Goal: Share content: Share content

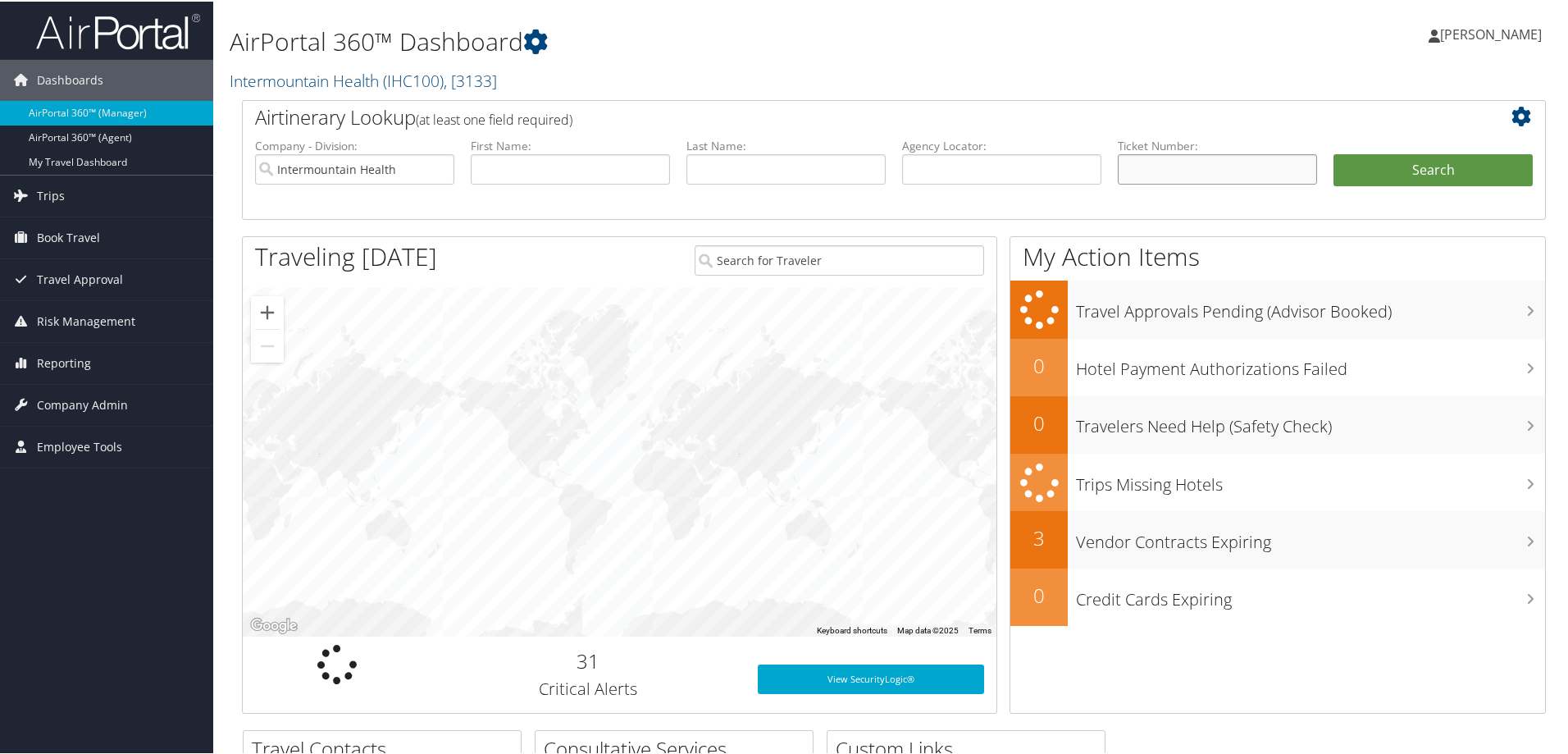
click at [1125, 166] on input "text" at bounding box center [1217, 167] width 199 height 30
paste input "0067311429435"
type input "0067311429435"
click at [1367, 172] on button "Search" at bounding box center [1433, 168] width 199 height 33
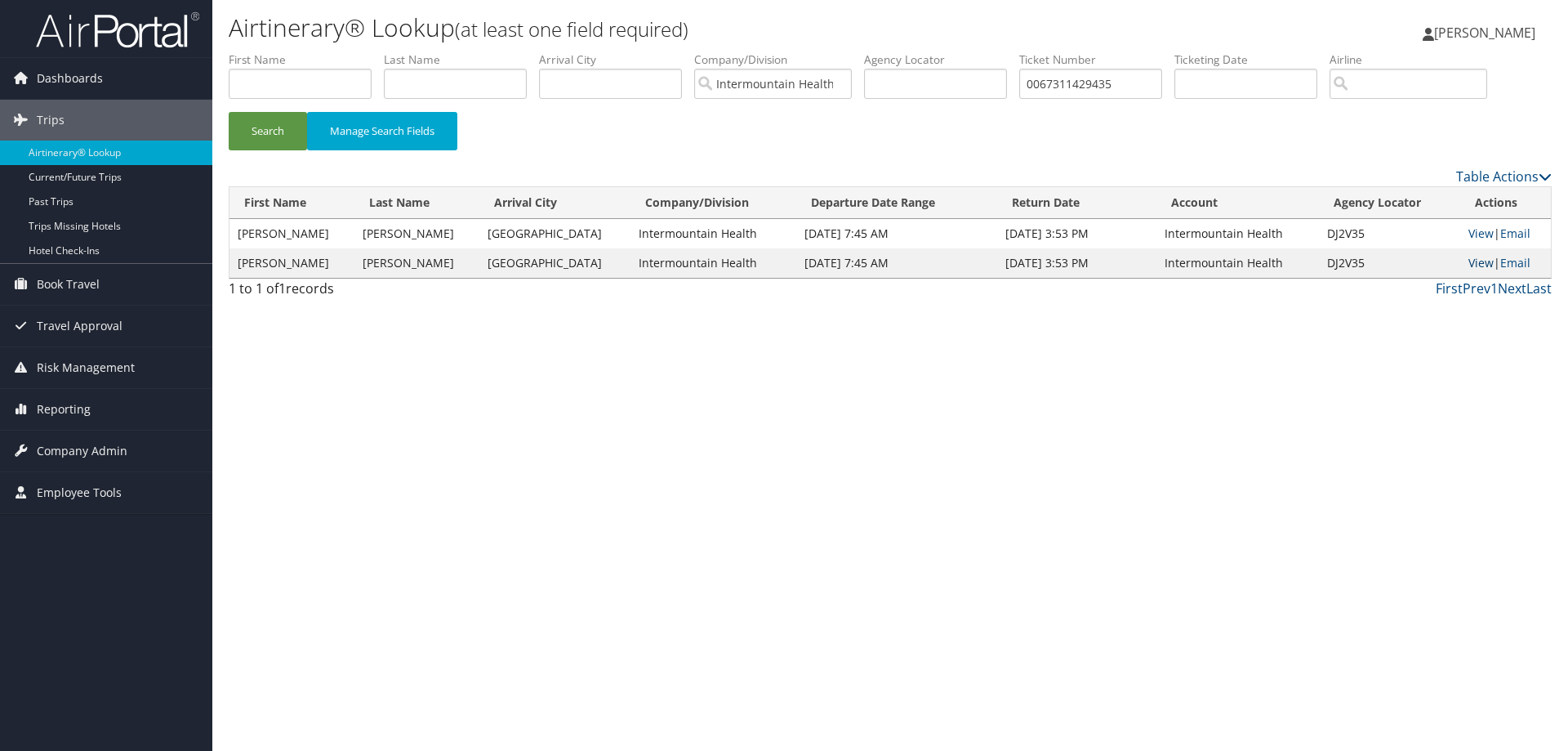
click at [1474, 267] on link "View" at bounding box center [1480, 263] width 25 height 16
drag, startPoint x: 1145, startPoint y: 85, endPoint x: 1018, endPoint y: 88, distance: 127.0
click at [1018, 52] on ul "First Name Last Name Departure City Arrival City Company/Division Intermountain…" at bounding box center [890, 52] width 1322 height 0
click at [910, 89] on input "text" at bounding box center [935, 83] width 143 height 30
paste input "DHPY28"
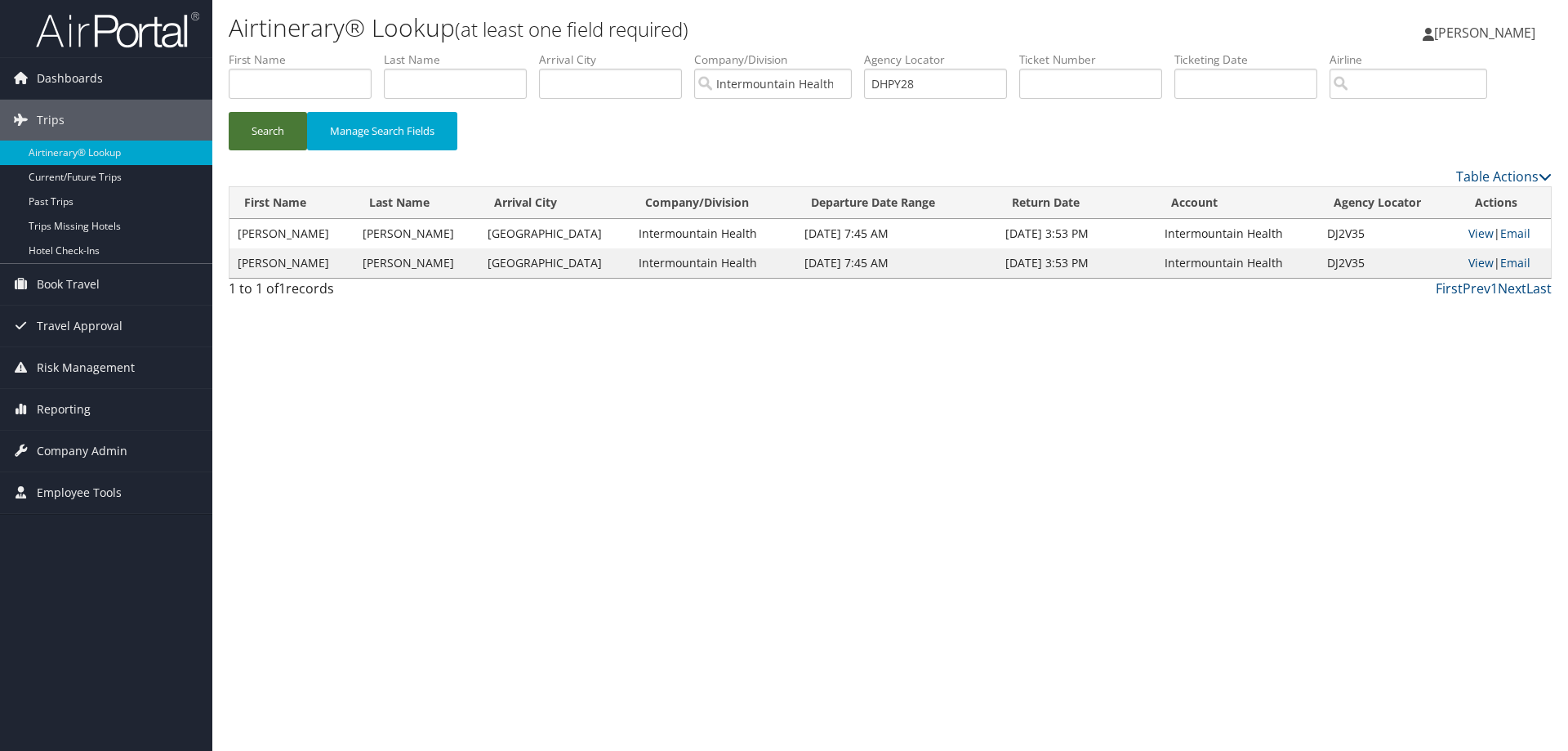
click at [247, 127] on button "Search" at bounding box center [267, 132] width 78 height 39
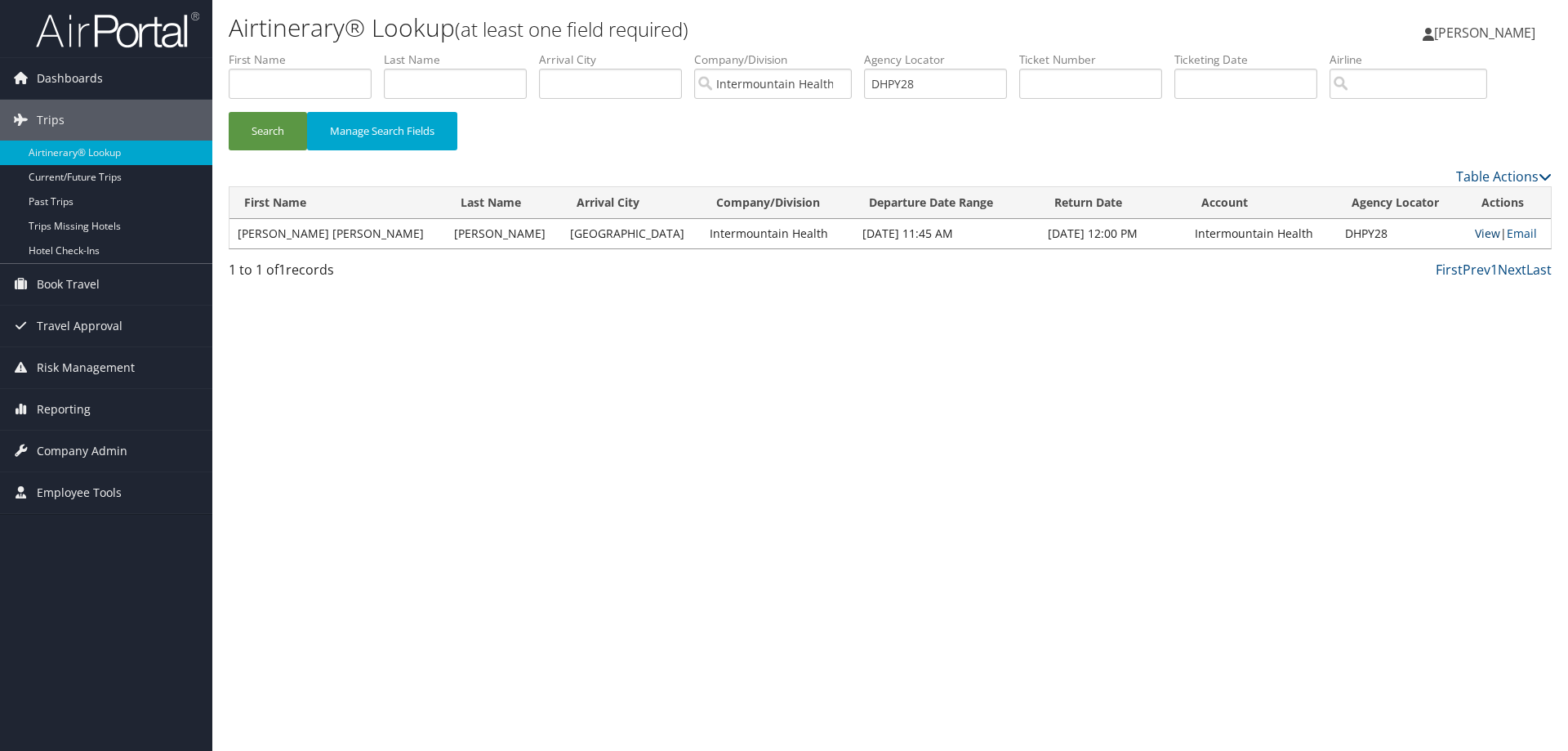
click at [1475, 234] on link "View" at bounding box center [1487, 233] width 25 height 16
drag, startPoint x: 931, startPoint y: 89, endPoint x: 868, endPoint y: 89, distance: 63.0
click at [875, 89] on input "DHPY28" at bounding box center [935, 83] width 143 height 30
paste input "XPC/"
type input "DHPXPC"
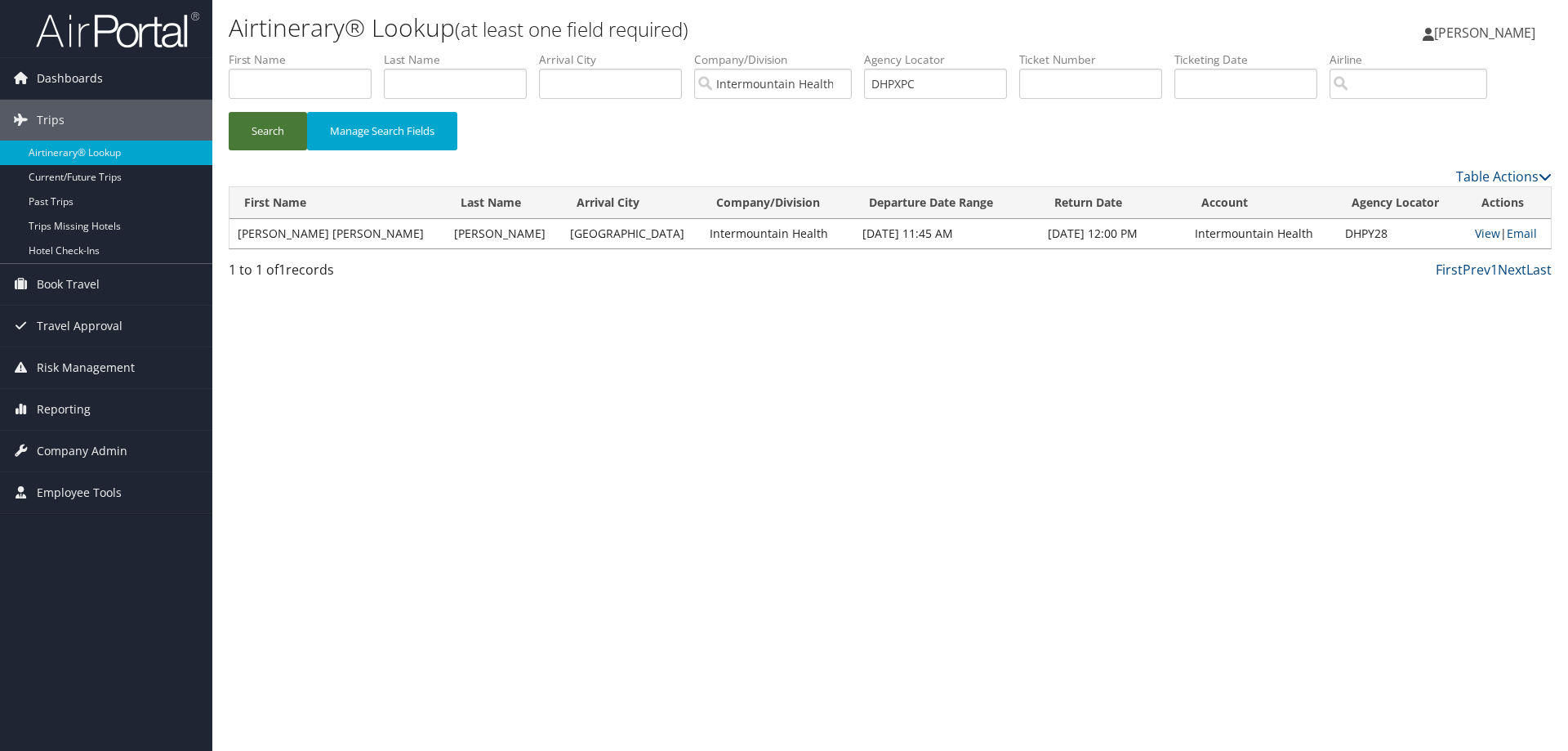
click at [263, 132] on button "Search" at bounding box center [267, 132] width 78 height 39
click at [1476, 234] on link "View" at bounding box center [1487, 233] width 25 height 16
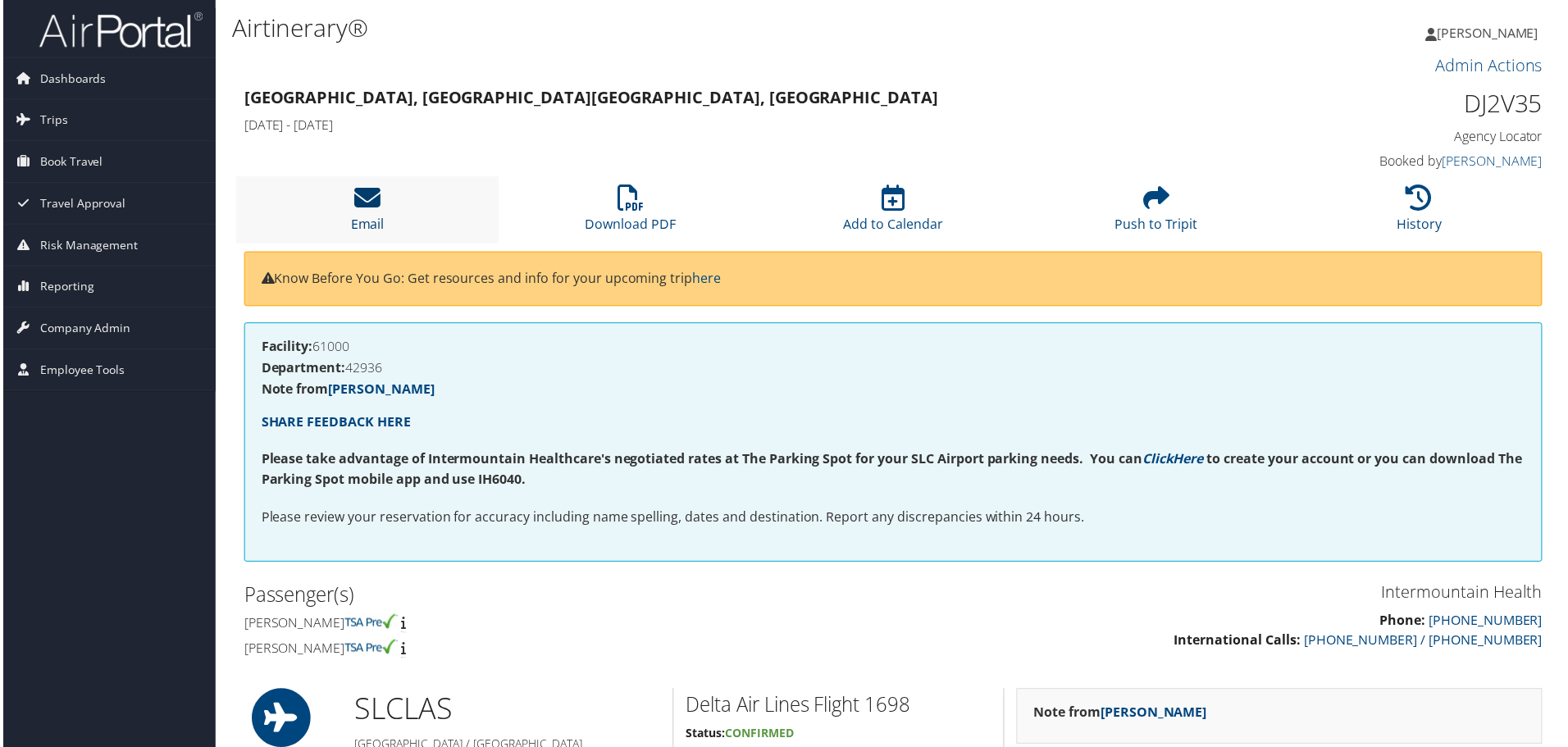
click at [378, 210] on icon at bounding box center [366, 198] width 26 height 26
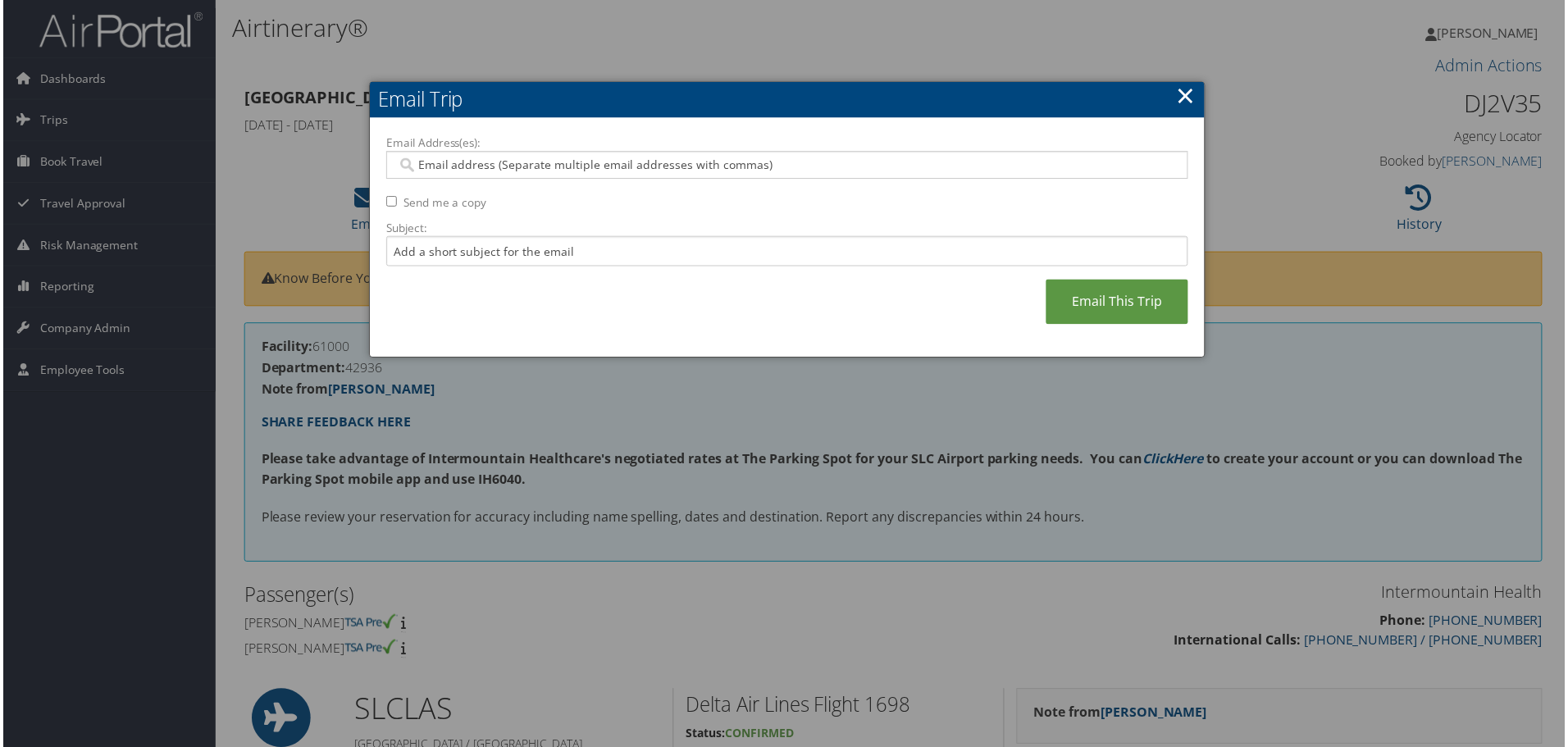
click at [476, 158] on input "Email Address(es):" at bounding box center [787, 166] width 783 height 17
click at [419, 160] on input "Email Address(es):" at bounding box center [787, 166] width 783 height 17
paste input "sabrina.mcbride@selecthealth.org"
type input "sabrina.mcbride@selecthealth.org"
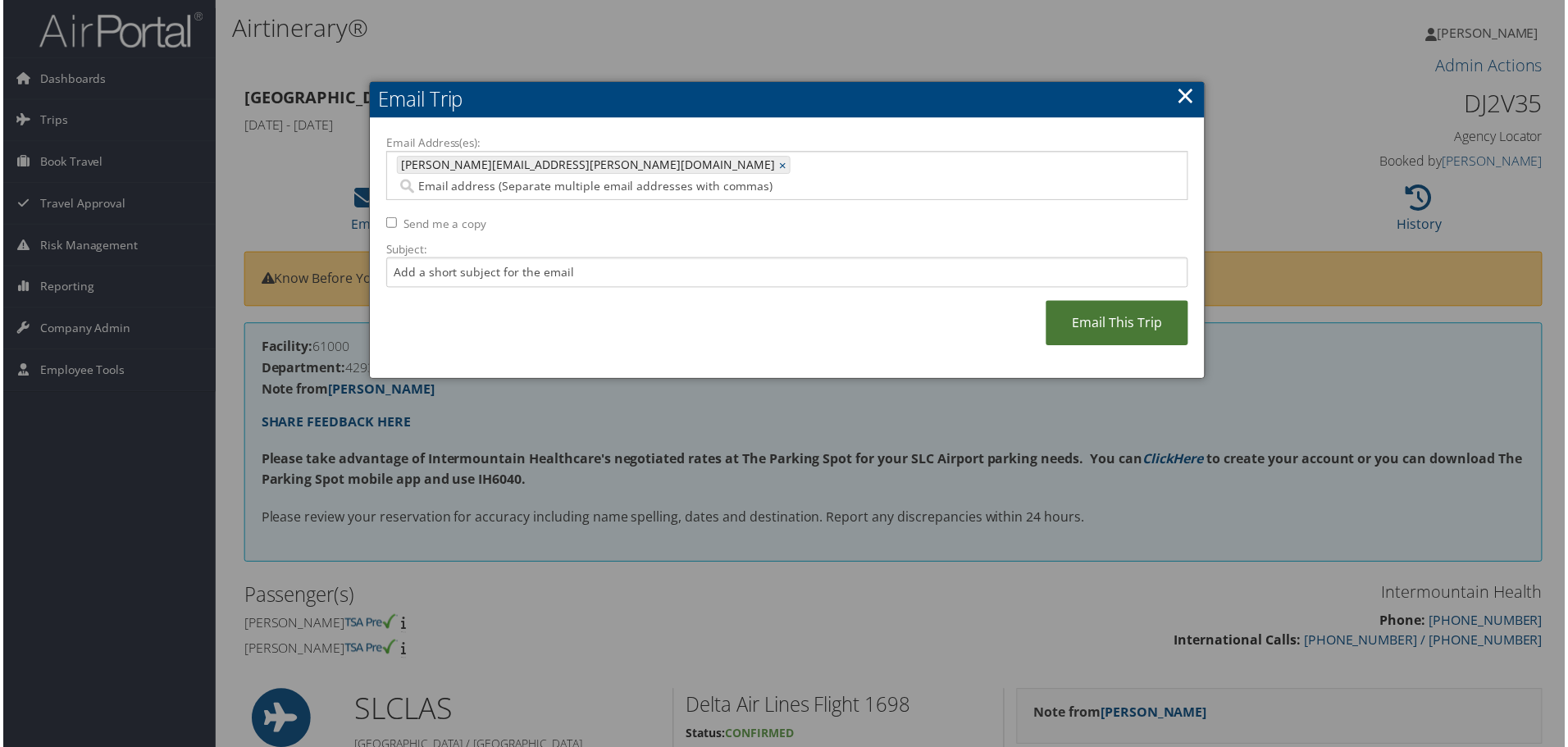
click at [1132, 303] on link "Email This Trip" at bounding box center [1119, 324] width 143 height 45
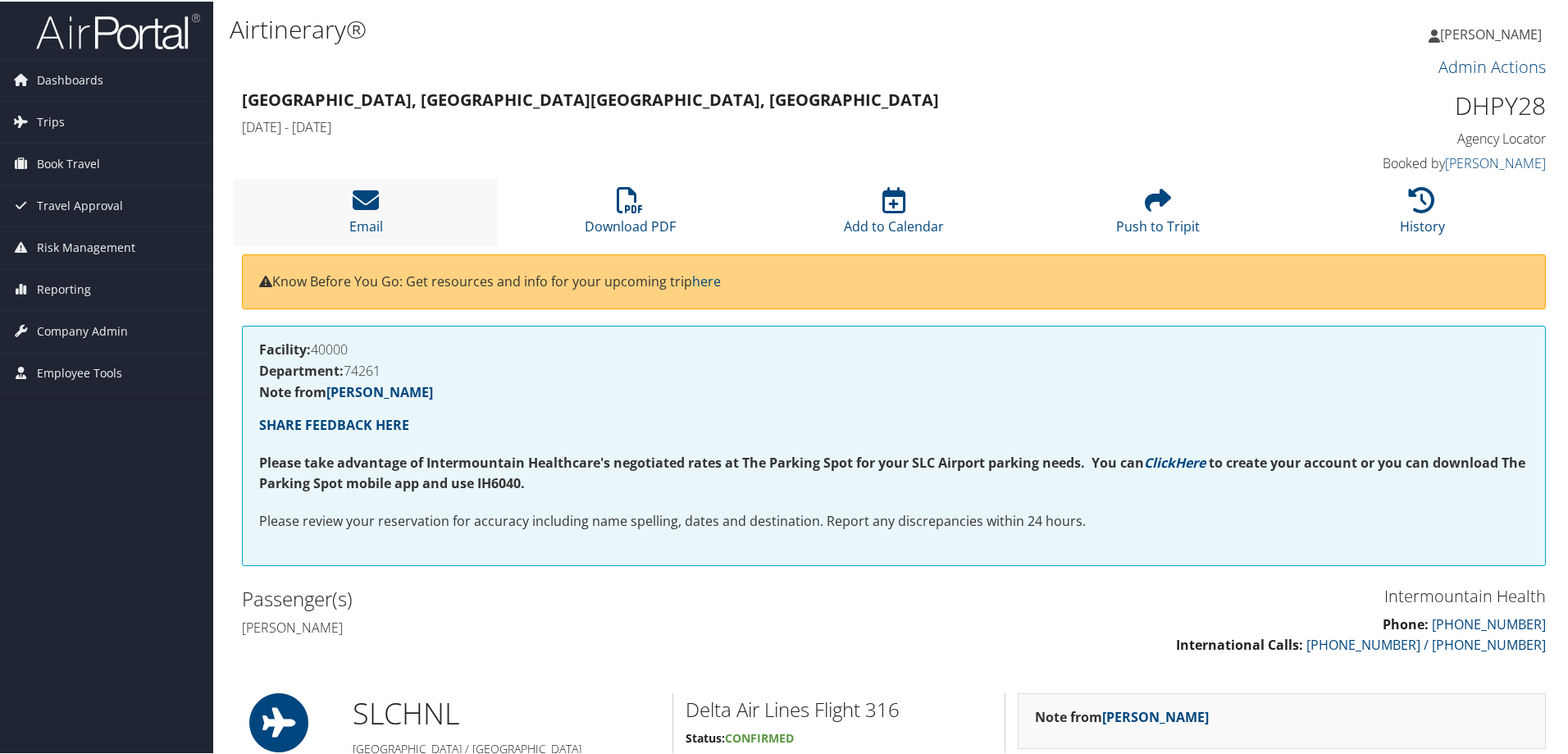
click at [361, 213] on li "Email" at bounding box center [366, 210] width 264 height 66
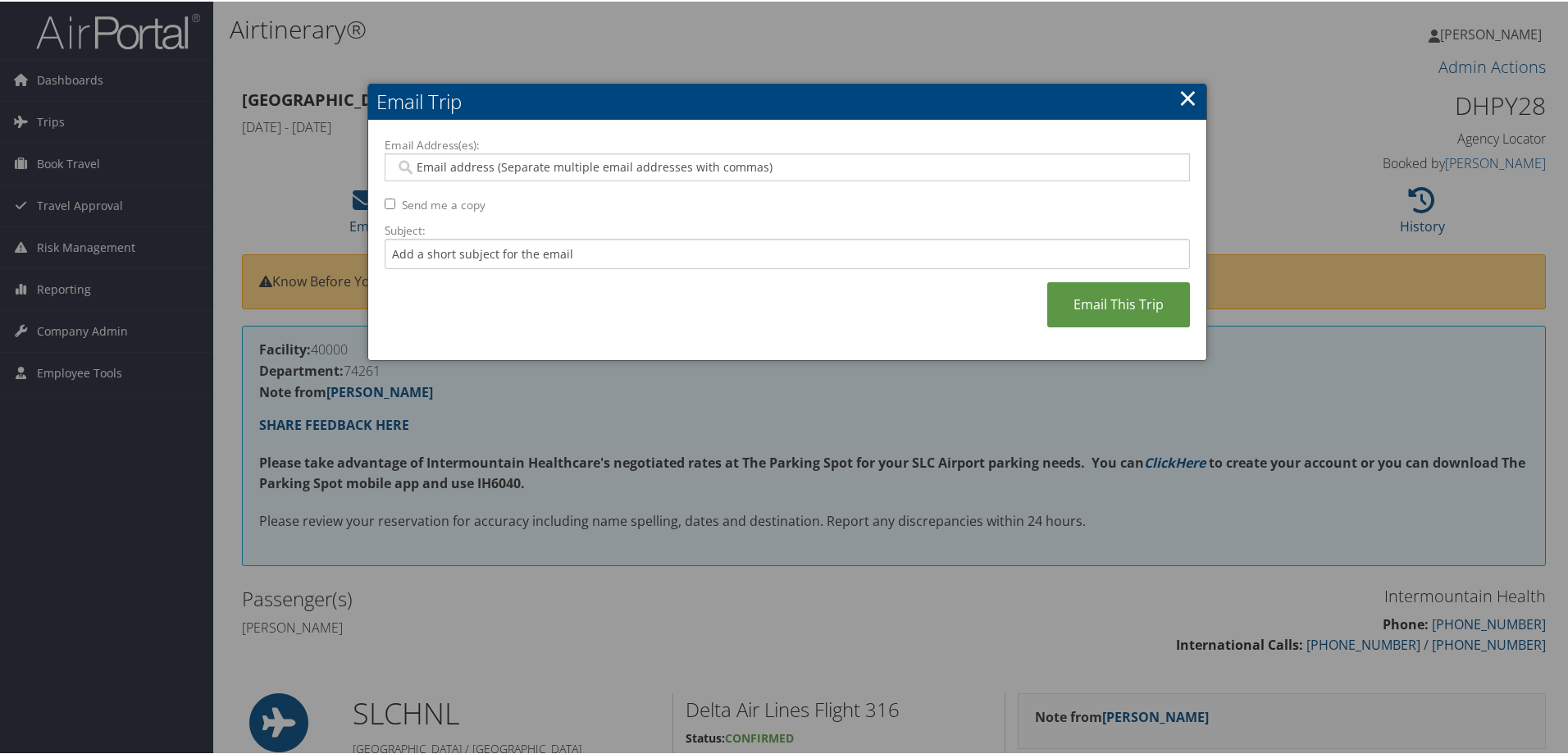
click at [445, 162] on input "Email Address(es):" at bounding box center [787, 166] width 783 height 17
paste input "Ann.Gibson@imail.org"
type input "Ann.Gibson@imail.org"
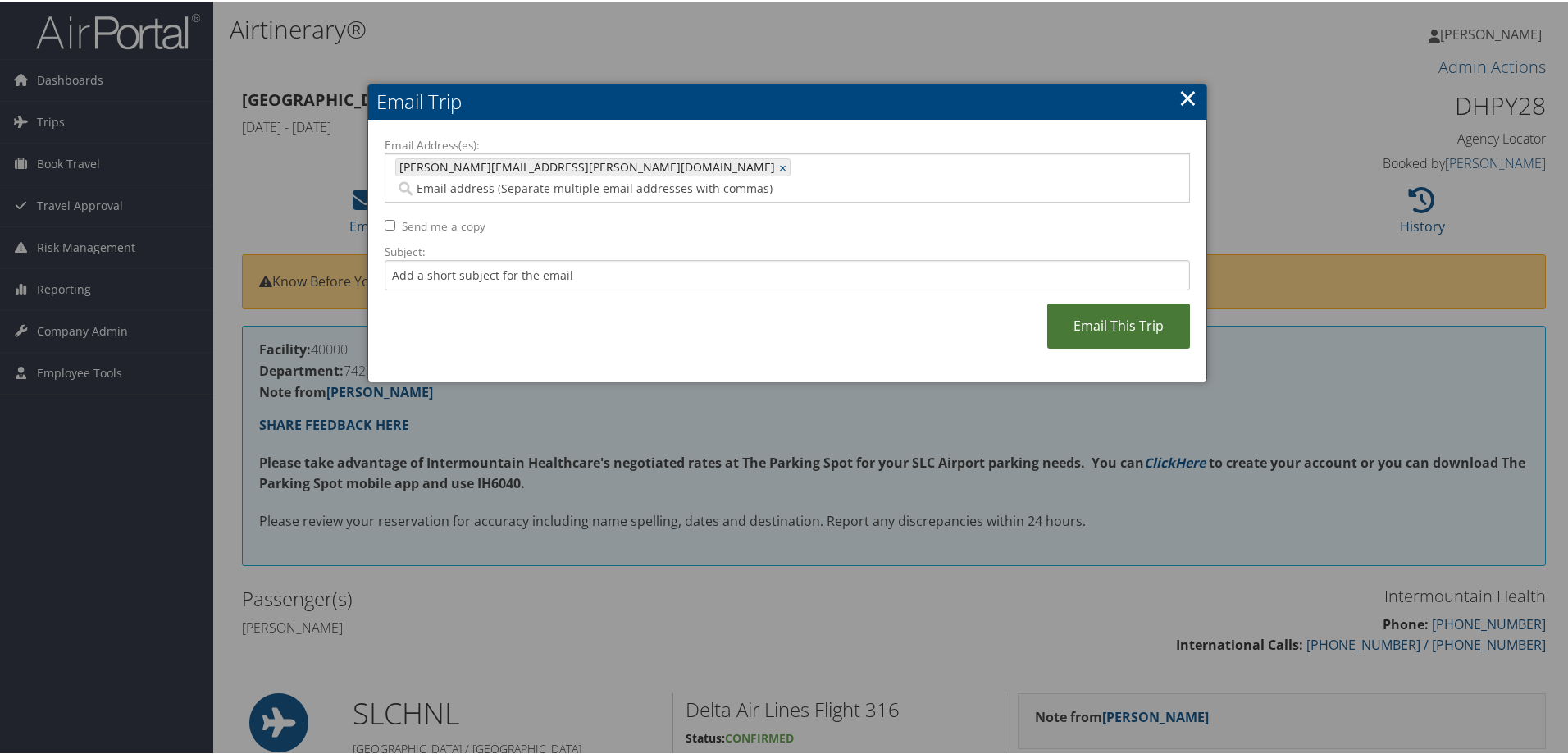
click at [1087, 302] on link "Email This Trip" at bounding box center [1119, 324] width 143 height 45
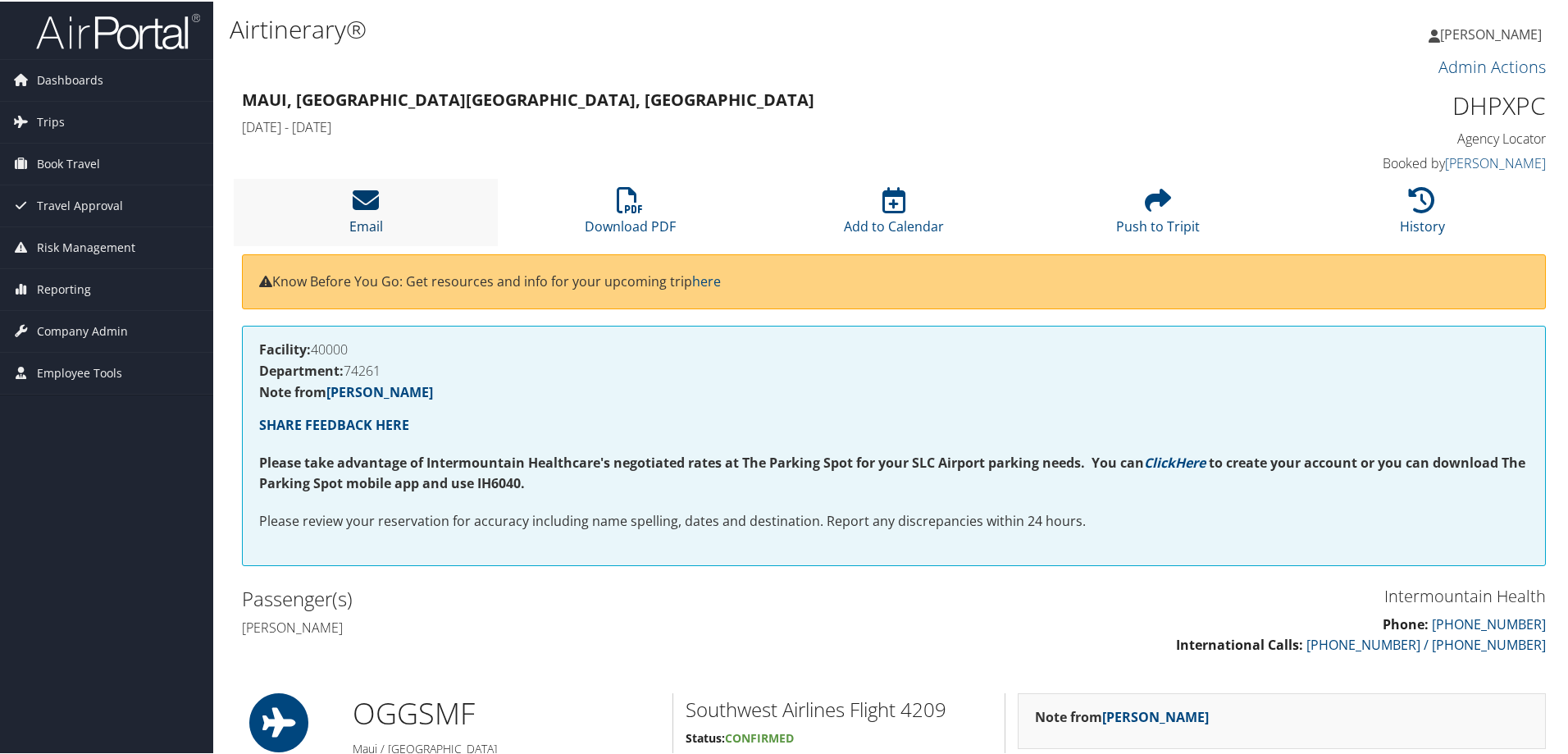
click at [370, 205] on icon at bounding box center [366, 198] width 26 height 26
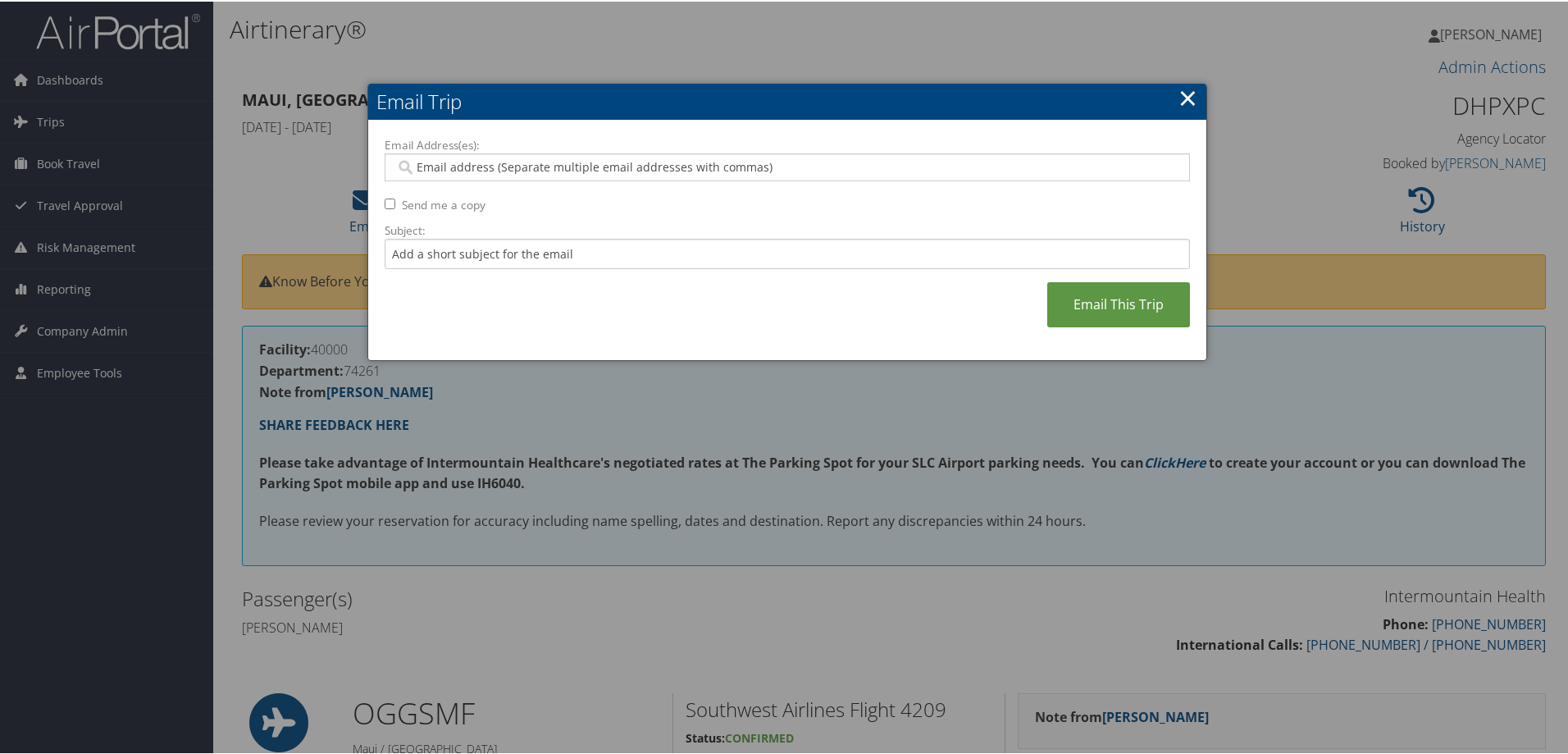
click at [426, 170] on input "Email Address(es):" at bounding box center [787, 166] width 783 height 17
click at [468, 165] on input "Email Address(es):" at bounding box center [787, 166] width 783 height 17
paste input "[PERSON_NAME][EMAIL_ADDRESS][PERSON_NAME][DOMAIN_NAME]"
type input "[PERSON_NAME][EMAIL_ADDRESS][PERSON_NAME][DOMAIN_NAME]"
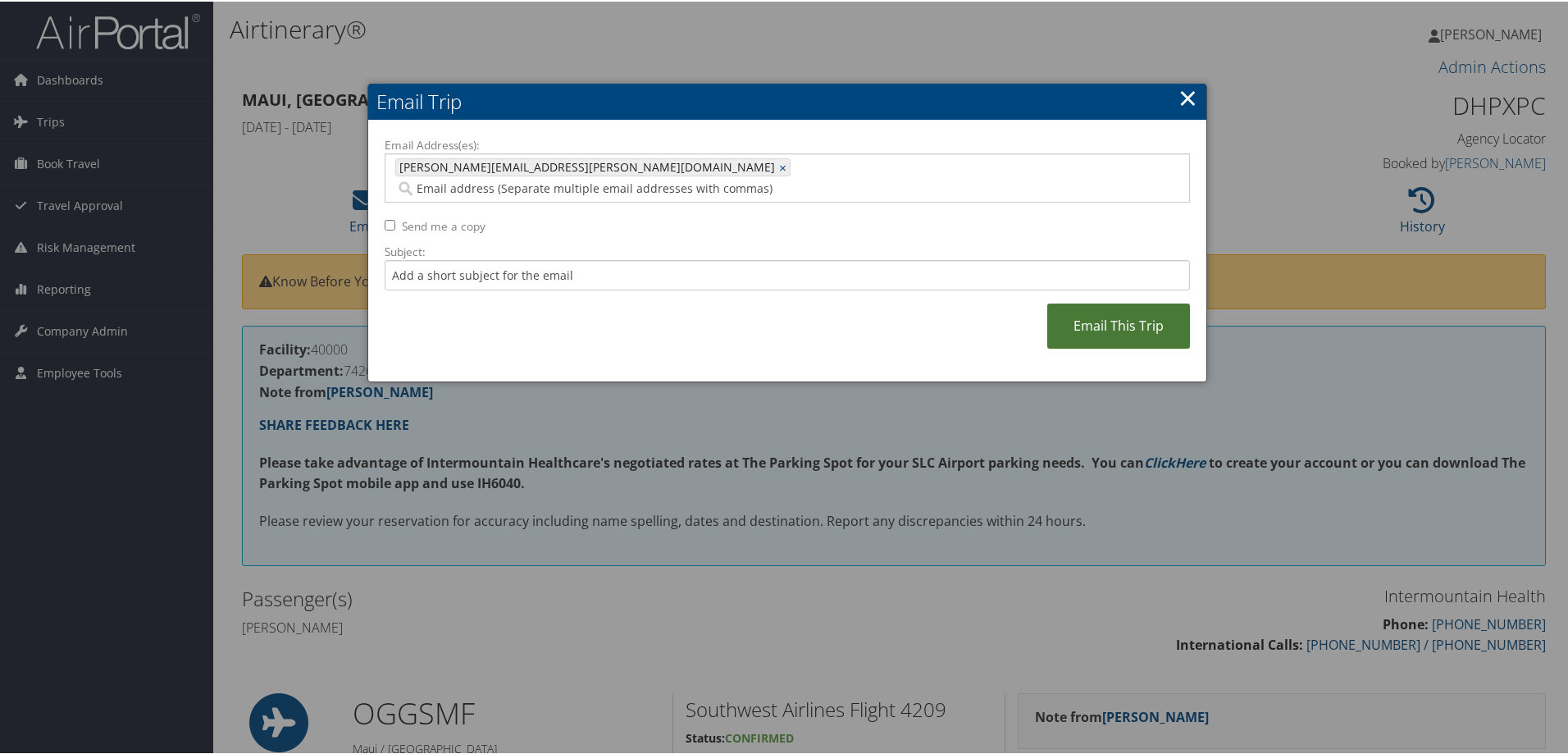
click at [1113, 303] on link "Email This Trip" at bounding box center [1119, 324] width 143 height 45
